Goal: Task Accomplishment & Management: Use online tool/utility

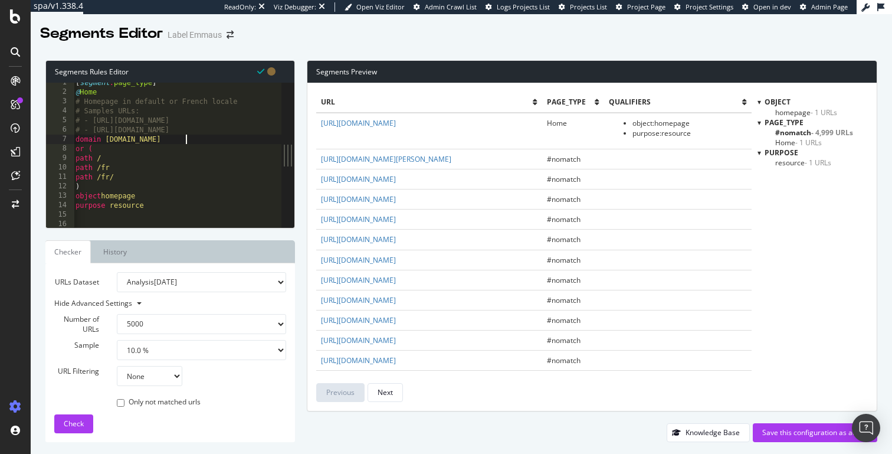
select select "5000"
select select "10"
type textarea "object legal purpose resource"
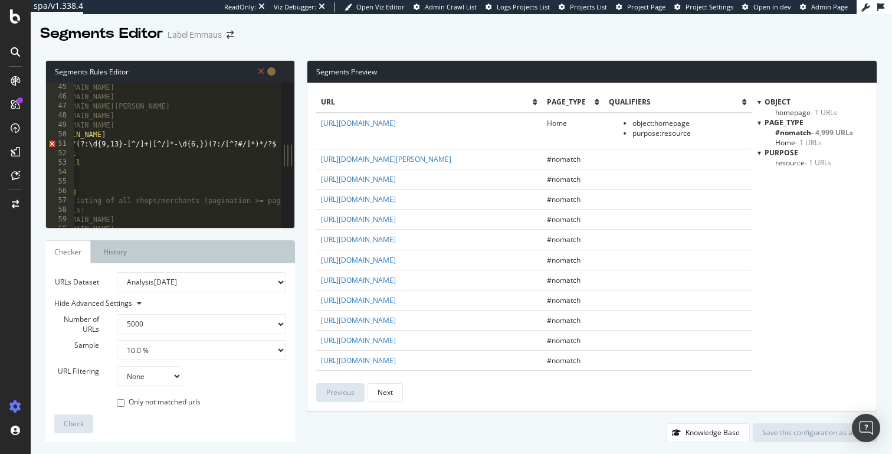
scroll to position [0, 55]
click at [238, 143] on div "# Samples URLs: # - [URL][DOMAIN_NAME] # - [URL][DOMAIN_NAME] # - [URL][DOMAIN_…" at bounding box center [286, 154] width 536 height 163
type textarea "path rx ^/fr/(?:\d{9,13}-[^/]+|[^/]*-\d{6,})(?:/[^?/]*)*/?$"
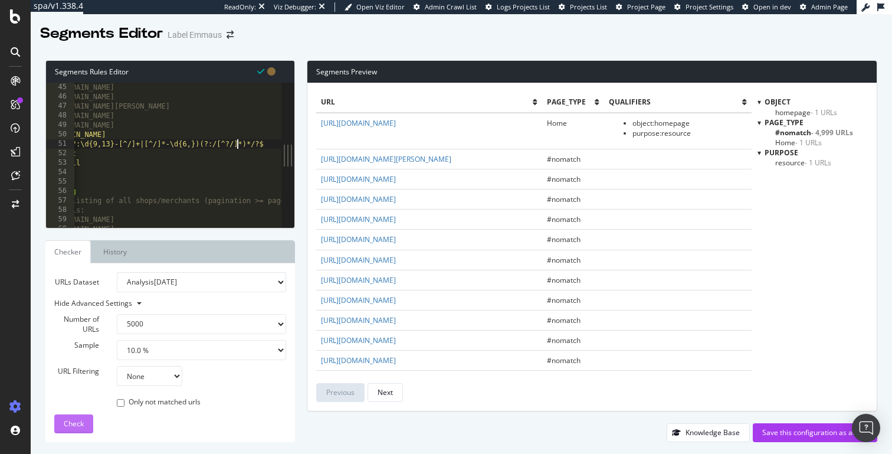
click at [62, 431] on button "Check" at bounding box center [73, 423] width 39 height 19
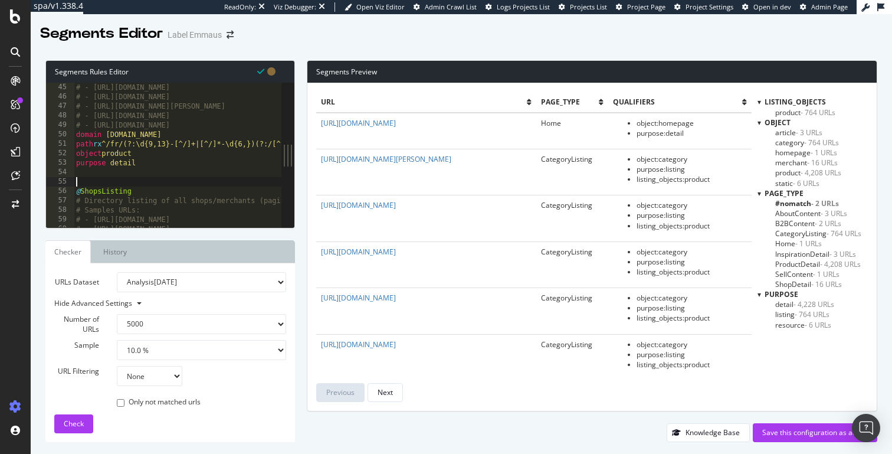
scroll to position [0, 0]
click at [192, 181] on div "# Samples URLs: # - [URL][DOMAIN_NAME] # - [URL][DOMAIN_NAME] # - [URL][DOMAIN_…" at bounding box center [342, 154] width 536 height 163
click at [778, 202] on span "#nomatch - 2 URLs" at bounding box center [807, 203] width 64 height 10
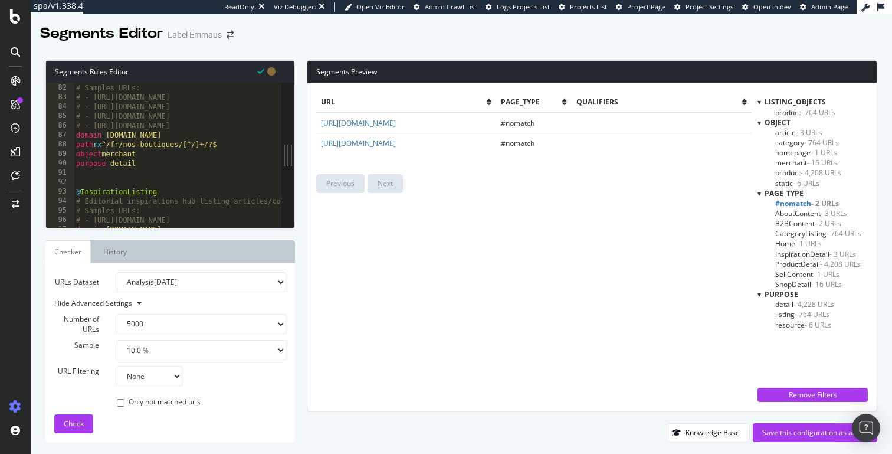
click at [781, 203] on span "#nomatch - 2 URLs" at bounding box center [807, 203] width 64 height 10
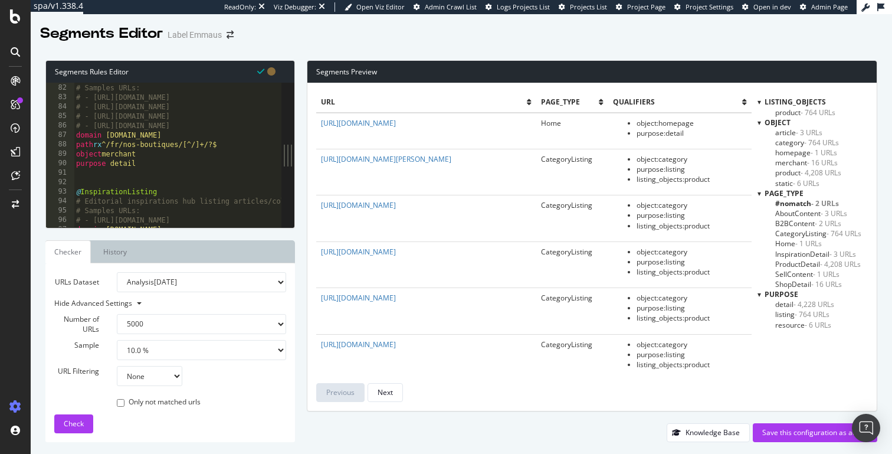
click at [791, 242] on span "Home - 1 URLs" at bounding box center [798, 243] width 47 height 10
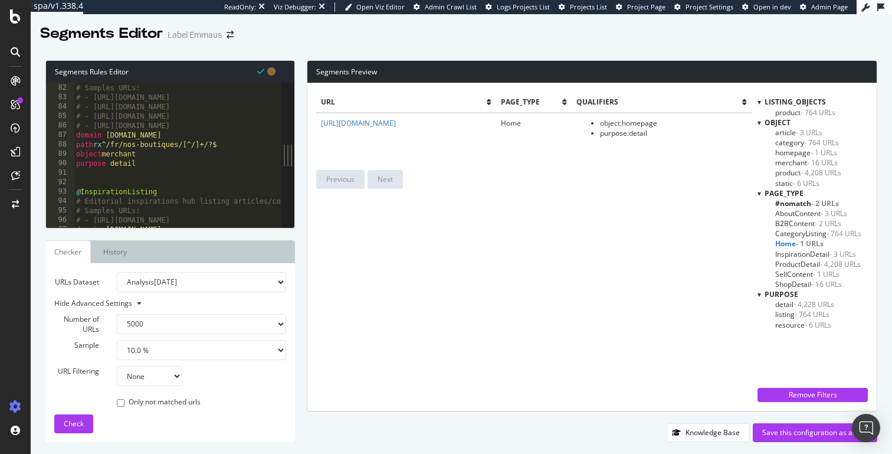
click at [792, 241] on span "Home - 1 URLs" at bounding box center [799, 243] width 48 height 10
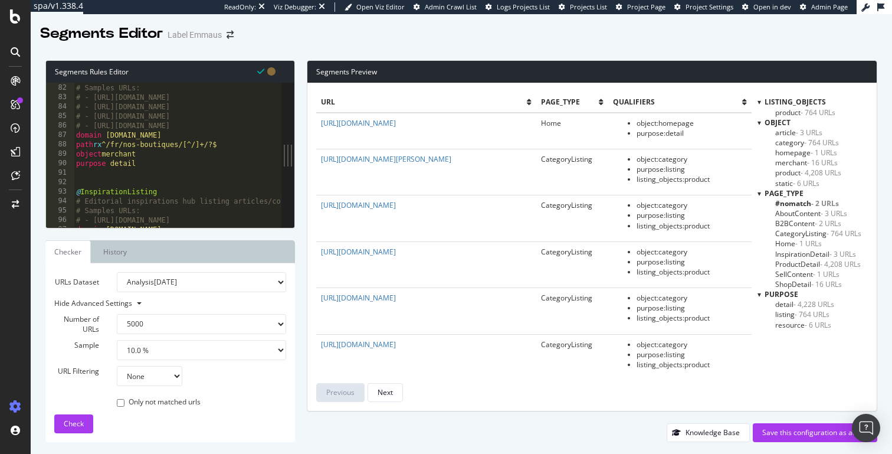
click at [795, 235] on span "CategoryListing - 764 URLs" at bounding box center [818, 233] width 86 height 10
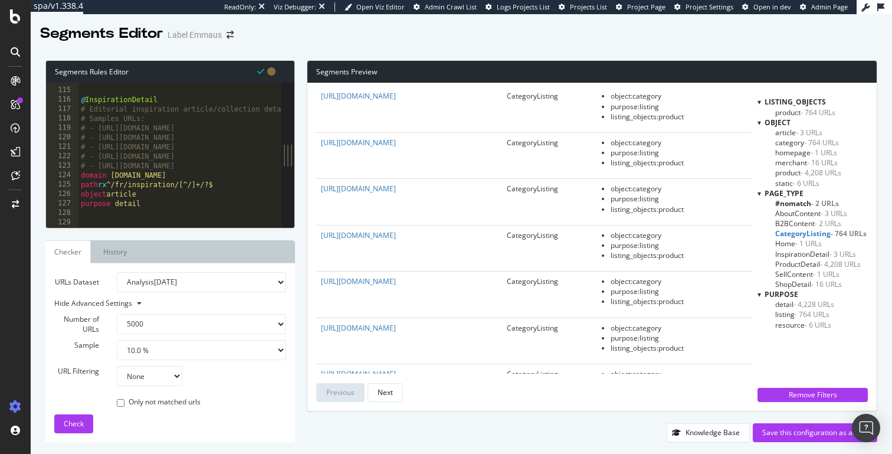
click at [241, 110] on div "@ InspirationDetail # Editorial inspiration article/collection detail pages tha…" at bounding box center [346, 157] width 536 height 163
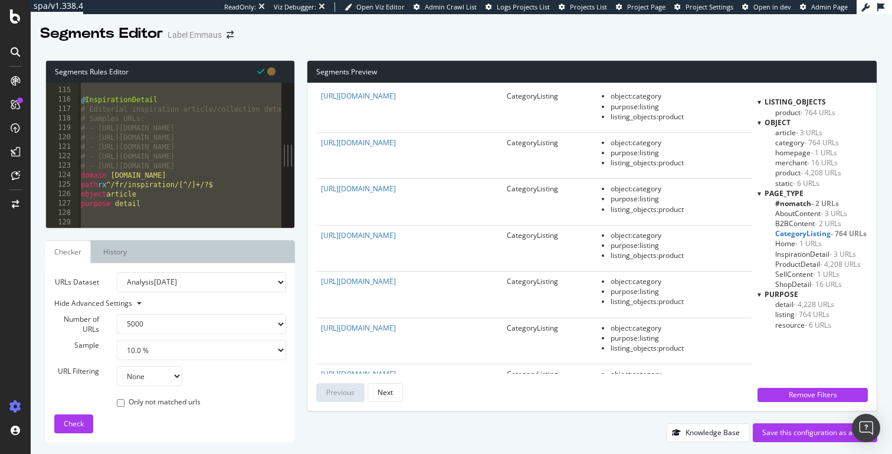
paste textarea "Cursor at row 177"
type textarea "purpose resource"
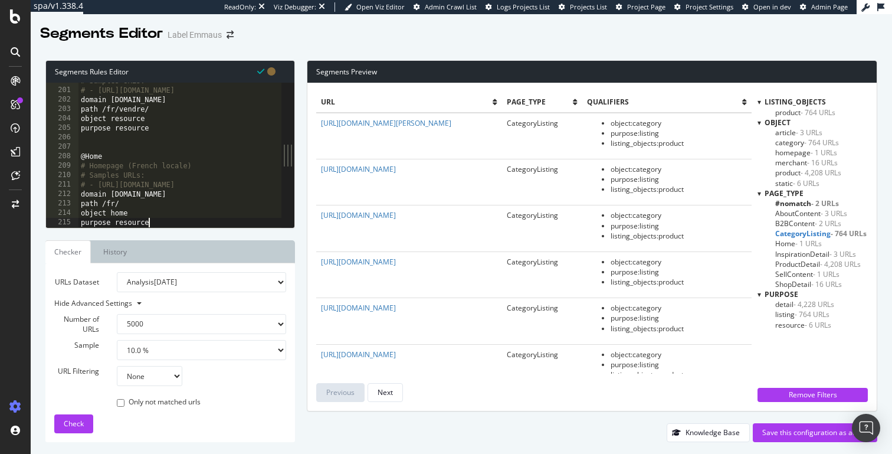
scroll to position [1884, 0]
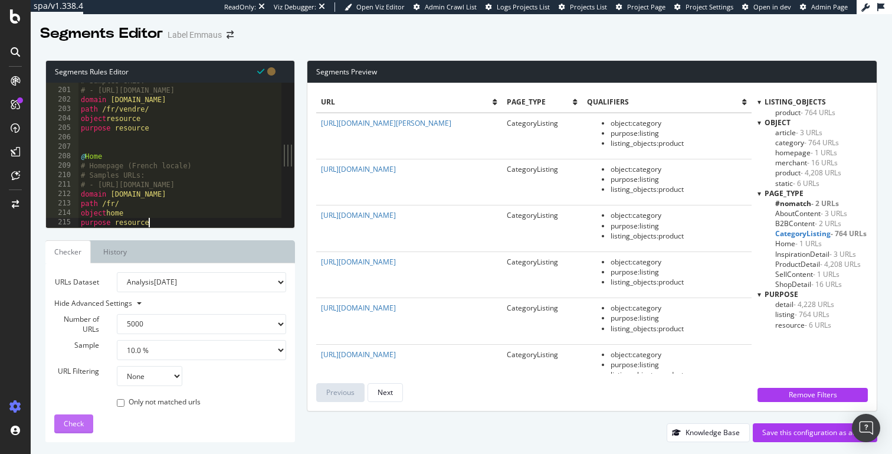
click at [77, 420] on span "Check" at bounding box center [74, 423] width 20 height 10
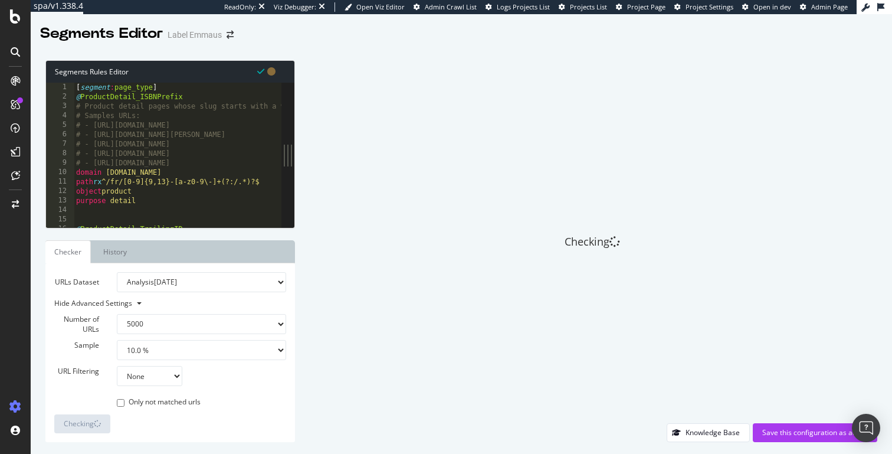
scroll to position [0, 0]
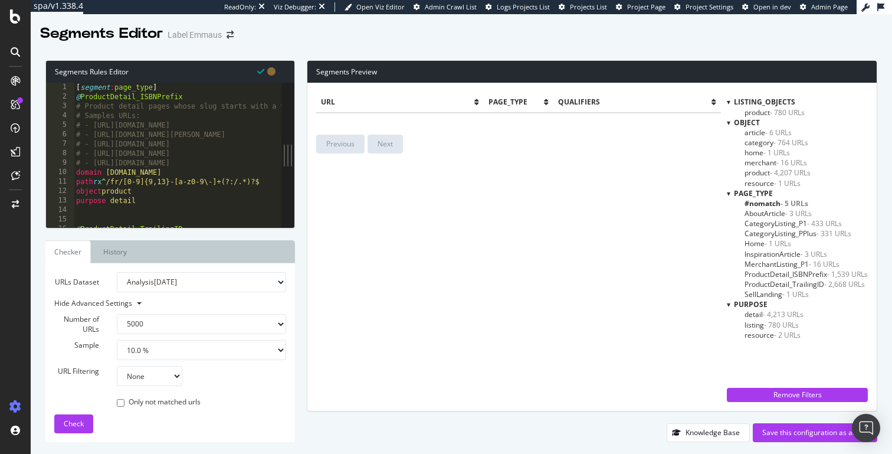
click at [753, 203] on span "#nomatch - 5 URLs" at bounding box center [776, 203] width 64 height 10
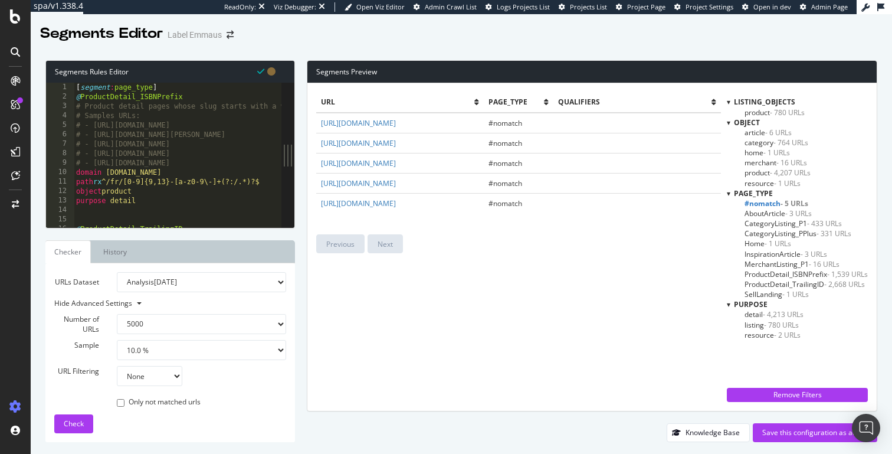
click at [753, 203] on span "#nomatch - 5 URLs" at bounding box center [776, 203] width 64 height 10
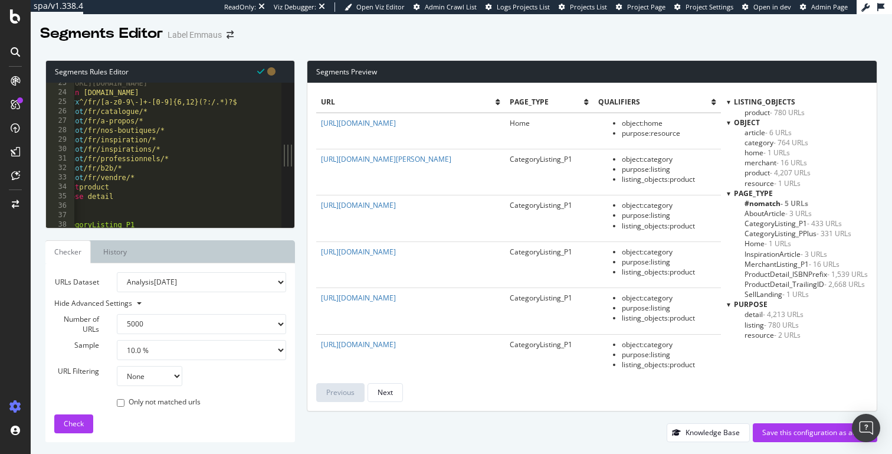
scroll to position [212, 0]
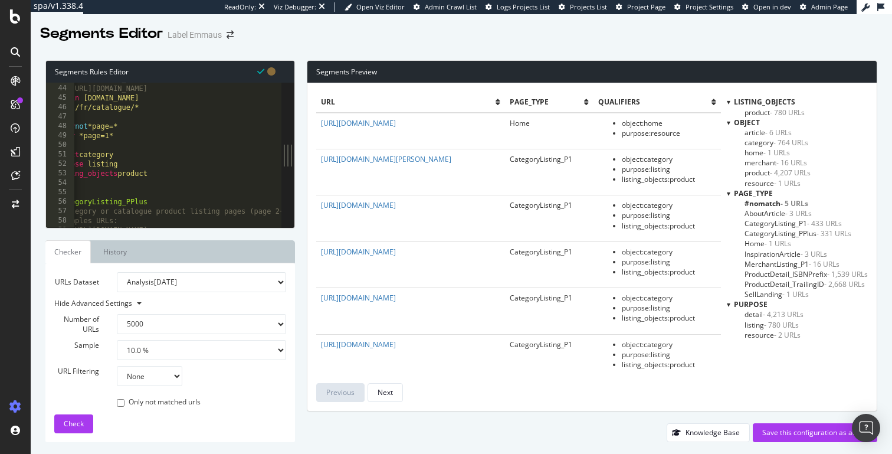
click at [182, 182] on div "# - [URL][DOMAIN_NAME] # - [URL][DOMAIN_NAME] domain [DOMAIN_NAME] path /fr/cat…" at bounding box center [399, 155] width 697 height 163
click at [104, 143] on div "# - [URL][DOMAIN_NAME] # - [URL][DOMAIN_NAME] domain [DOMAIN_NAME] path /fr/cat…" at bounding box center [422, 155] width 697 height 163
type textarea ")"
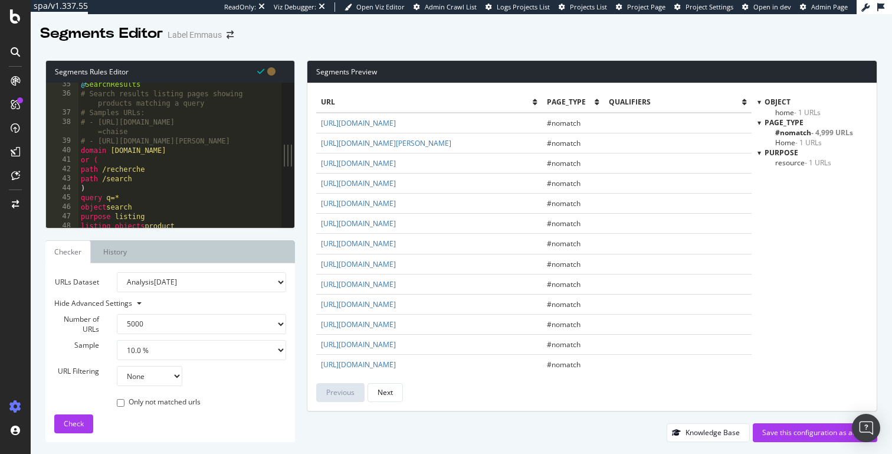
select select "5000"
select select "10"
